Goal: Complete application form

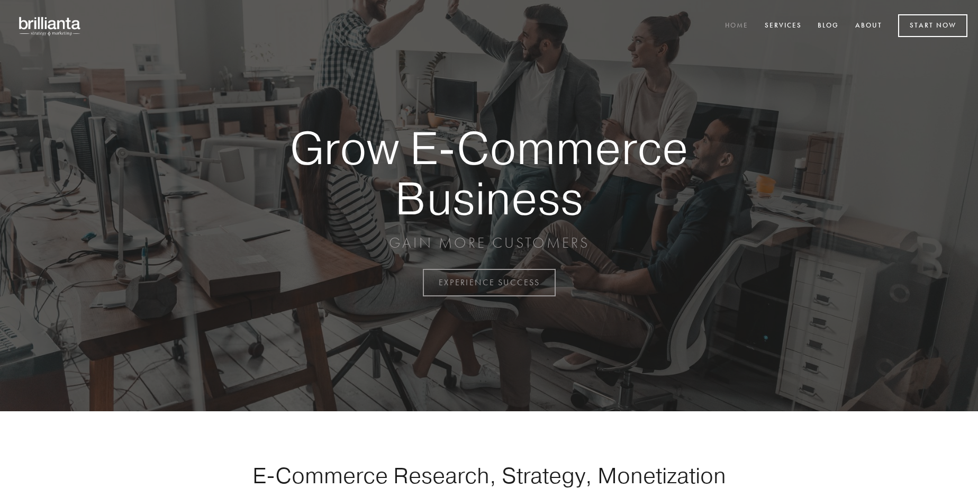
scroll to position [2773, 0]
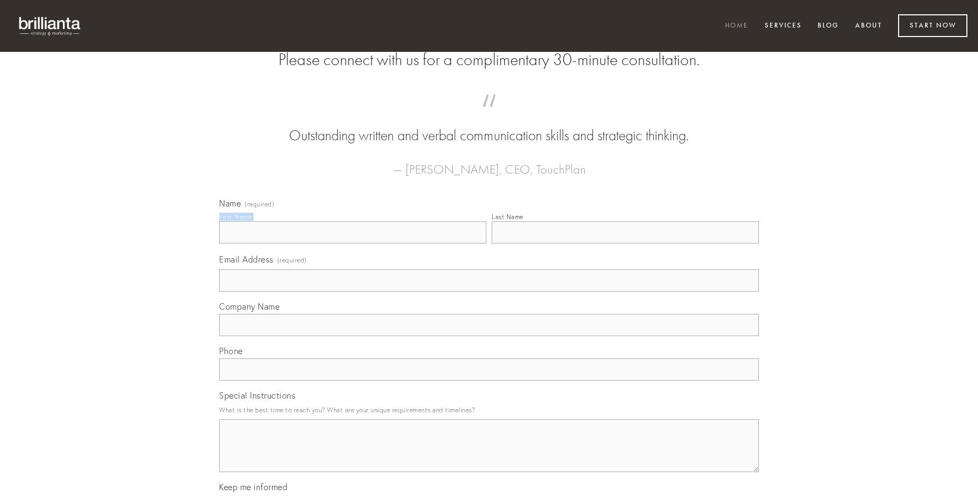
type input "[PERSON_NAME]"
click at [625, 243] on input "Last Name" at bounding box center [624, 232] width 267 height 22
type input "[PERSON_NAME]"
click at [489, 291] on input "Email Address (required)" at bounding box center [489, 280] width 540 height 22
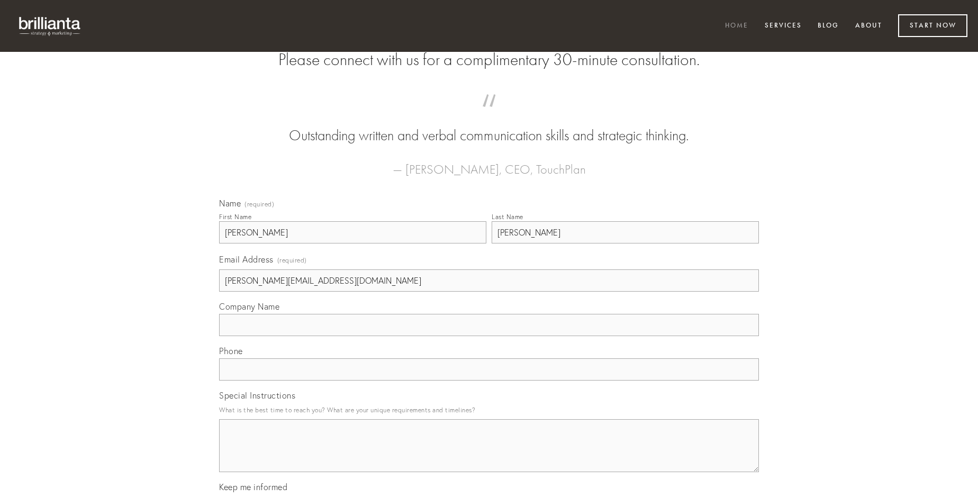
type input "[PERSON_NAME][EMAIL_ADDRESS][DOMAIN_NAME]"
click at [489, 336] on input "Company Name" at bounding box center [489, 325] width 540 height 22
type input "cultellus"
click at [489, 380] on input "text" at bounding box center [489, 369] width 540 height 22
click at [489, 455] on textarea "Special Instructions" at bounding box center [489, 445] width 540 height 53
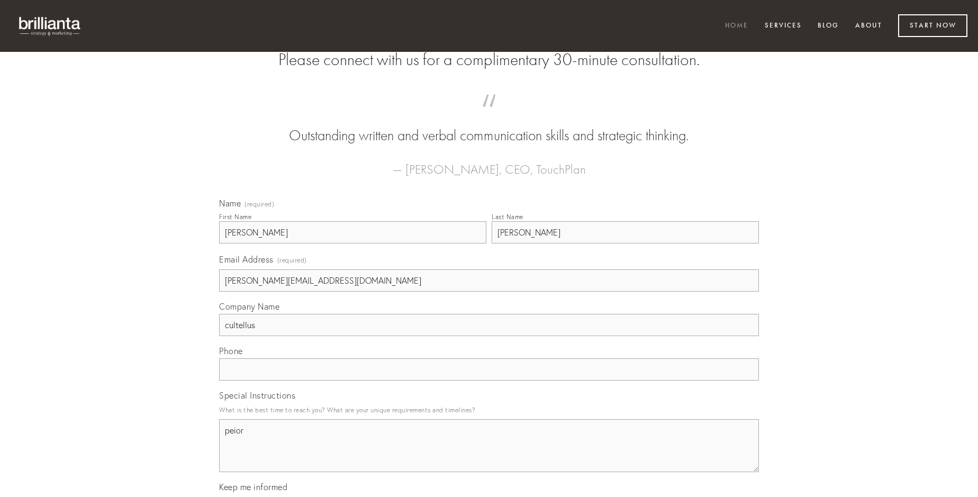
type textarea "peior"
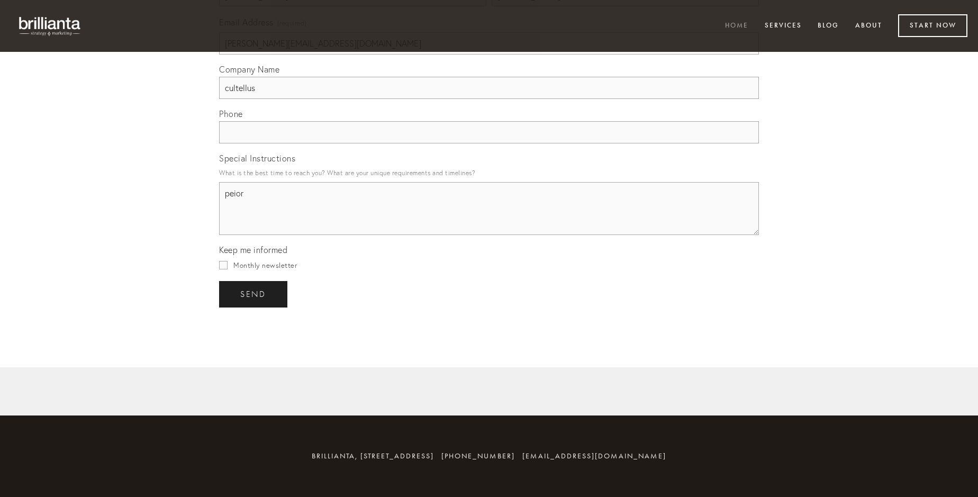
click at [254, 294] on span "send" at bounding box center [253, 294] width 26 height 10
